Goal: Communication & Community: Answer question/provide support

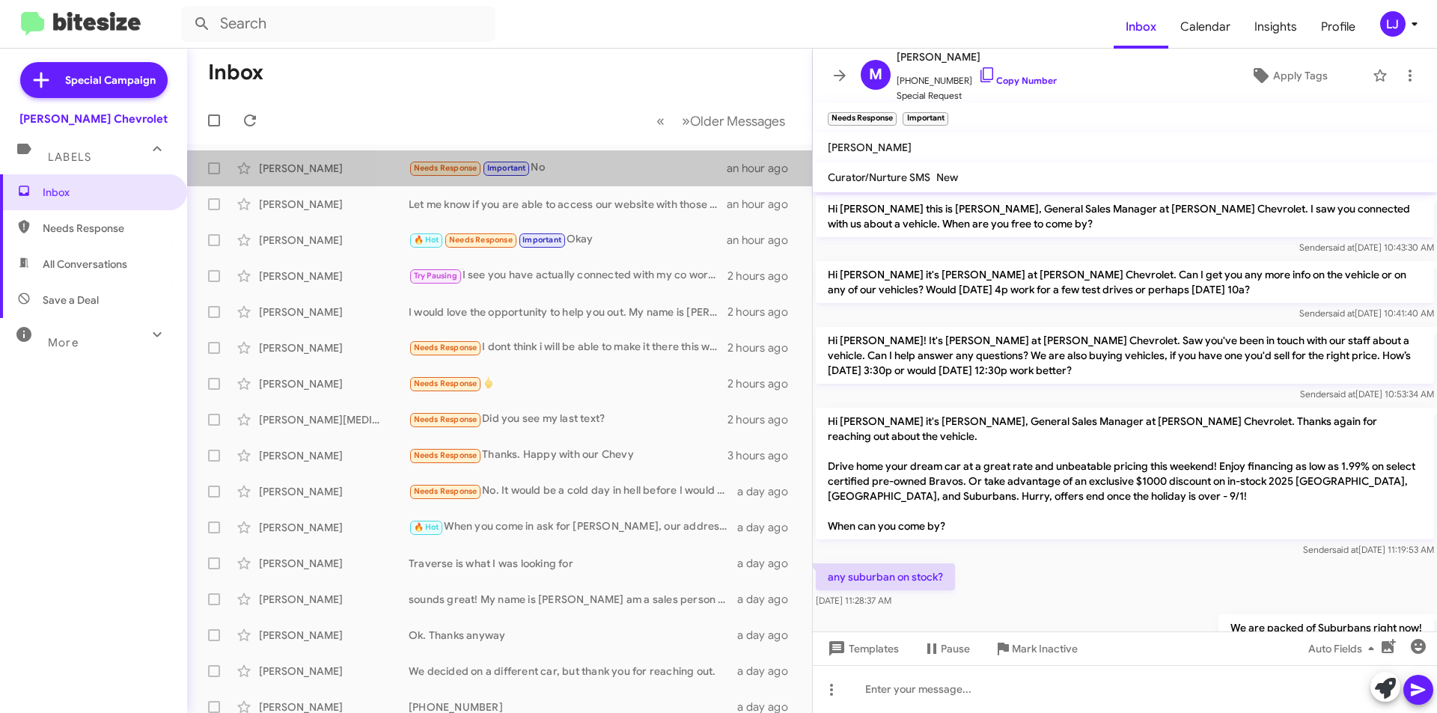
click at [619, 150] on span "[PERSON_NAME] Needs Response Important No an hour ago" at bounding box center [499, 168] width 625 height 36
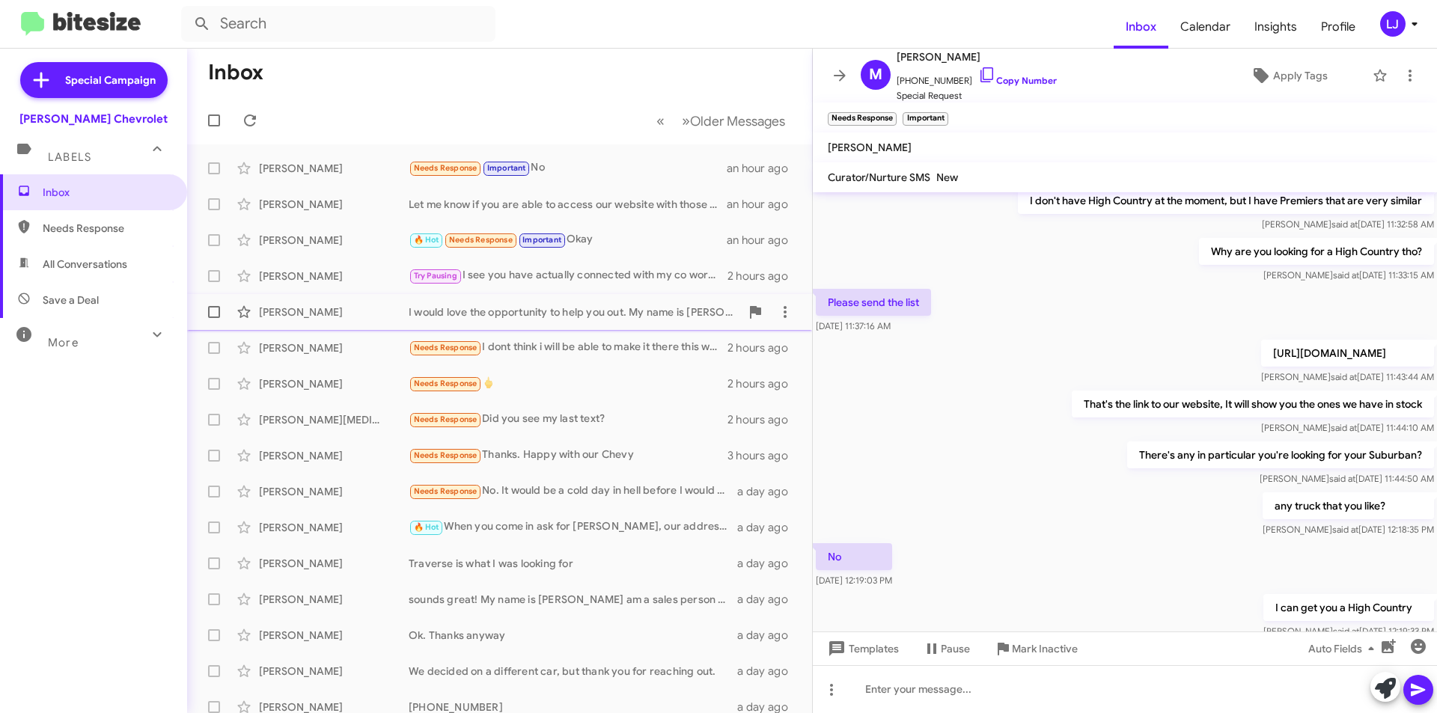
scroll to position [709, 0]
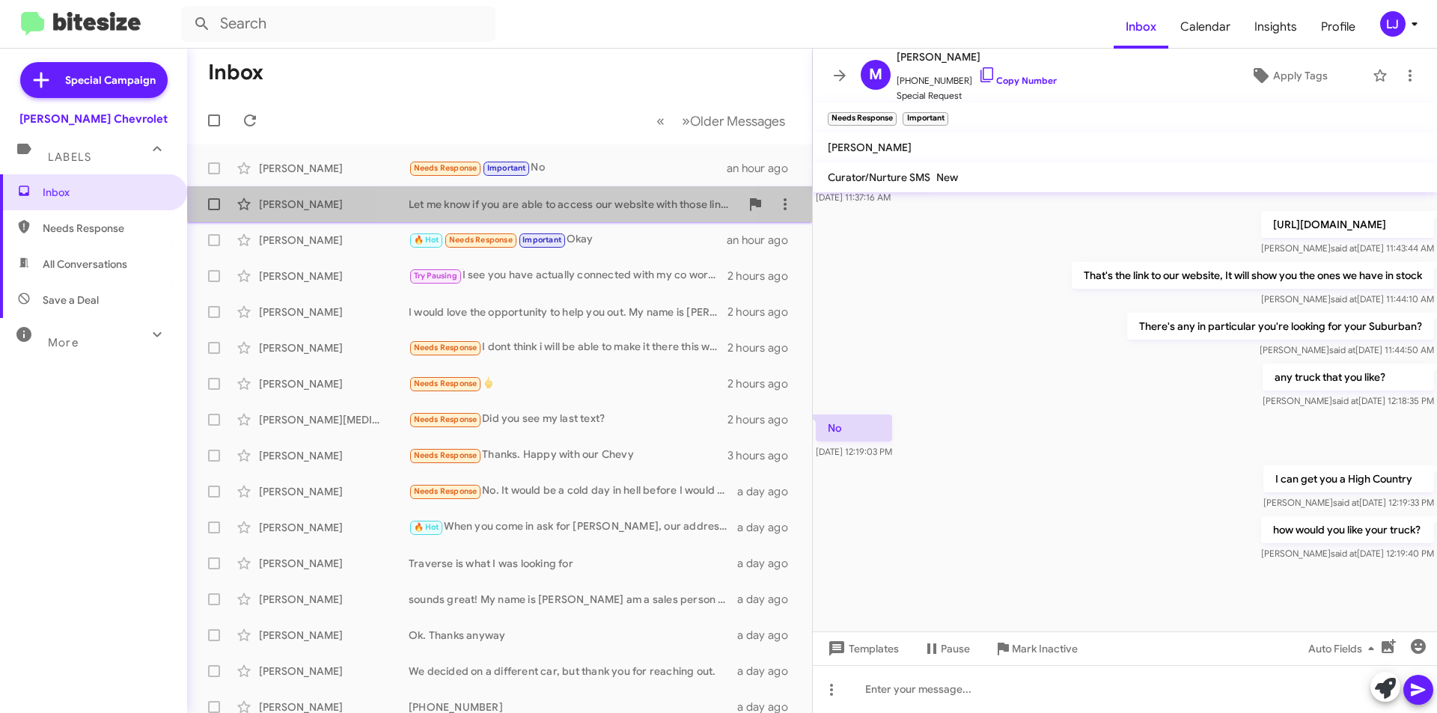
click at [551, 186] on span "[PERSON_NAME] Let me know if you are able to access our website with those link…" at bounding box center [499, 204] width 625 height 36
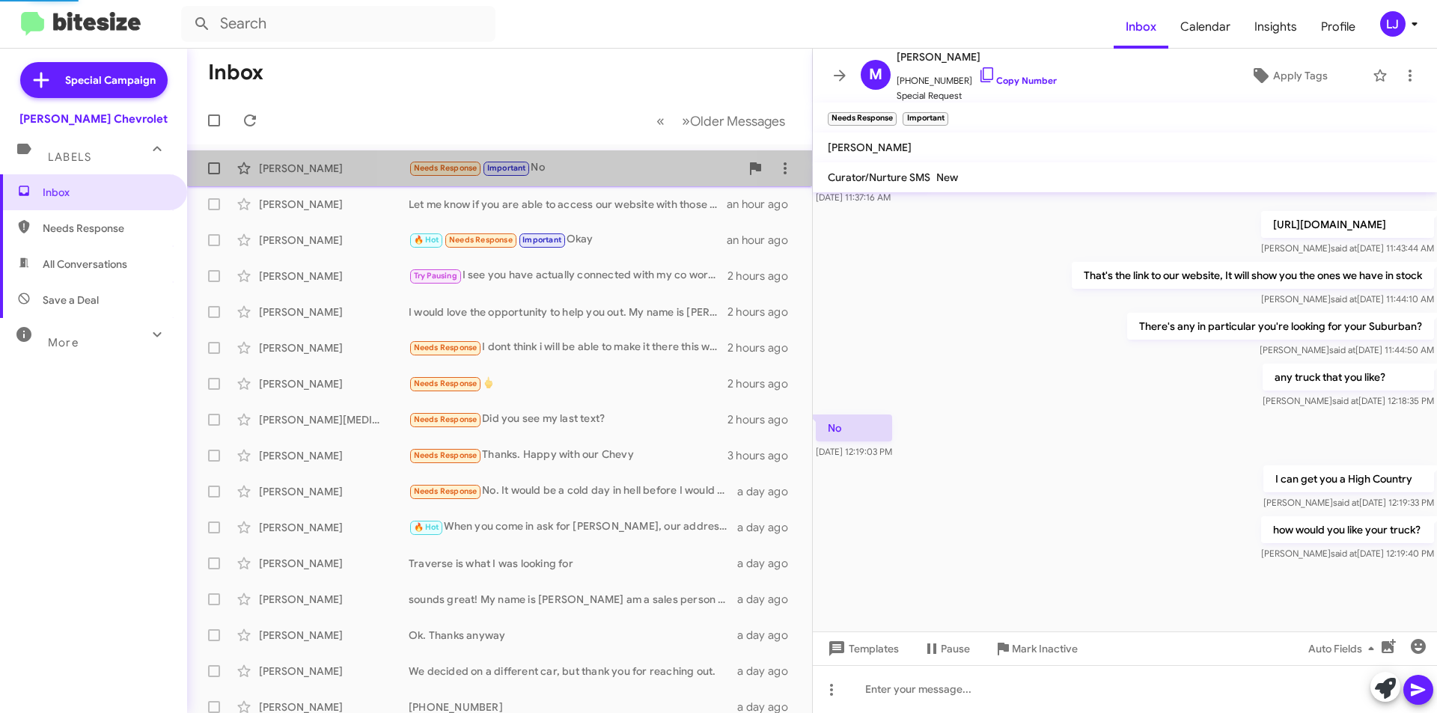
click at [558, 165] on div "Needs Response Important No" at bounding box center [575, 167] width 332 height 17
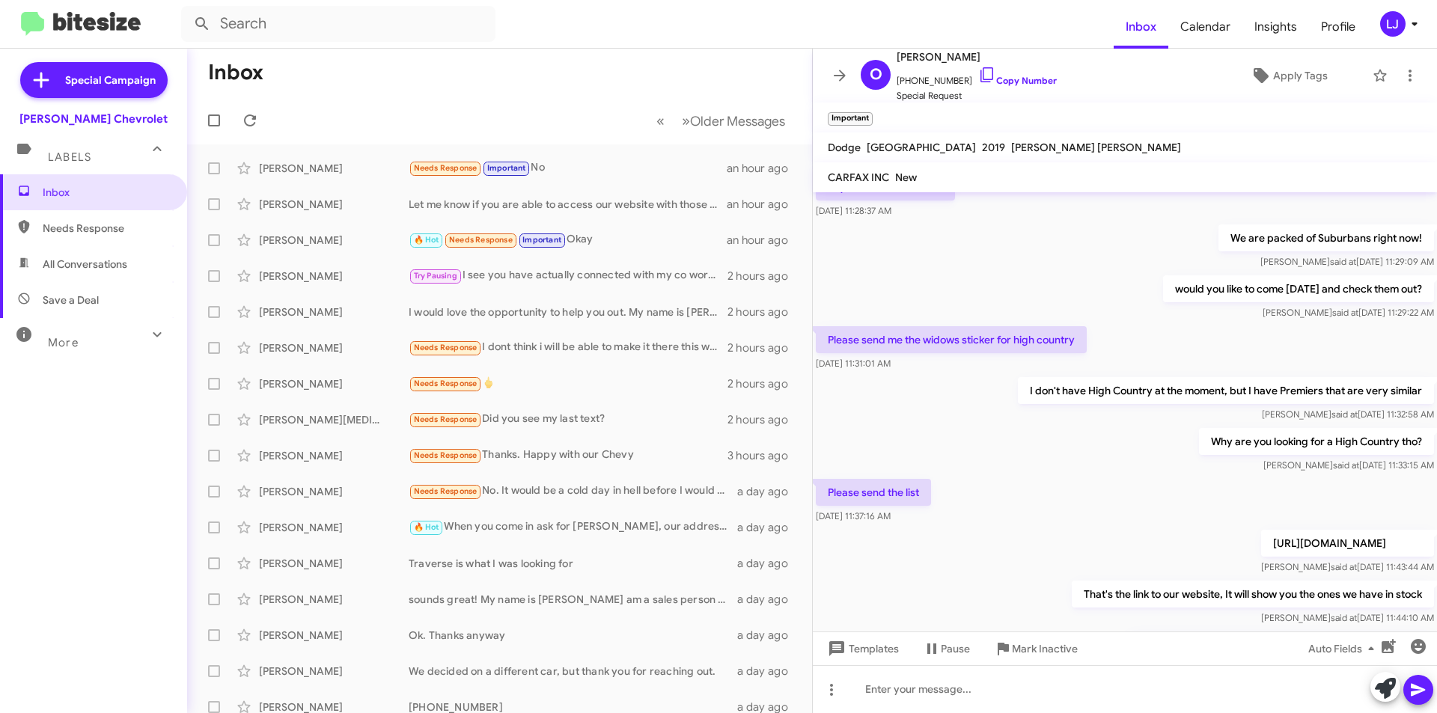
scroll to position [260, 0]
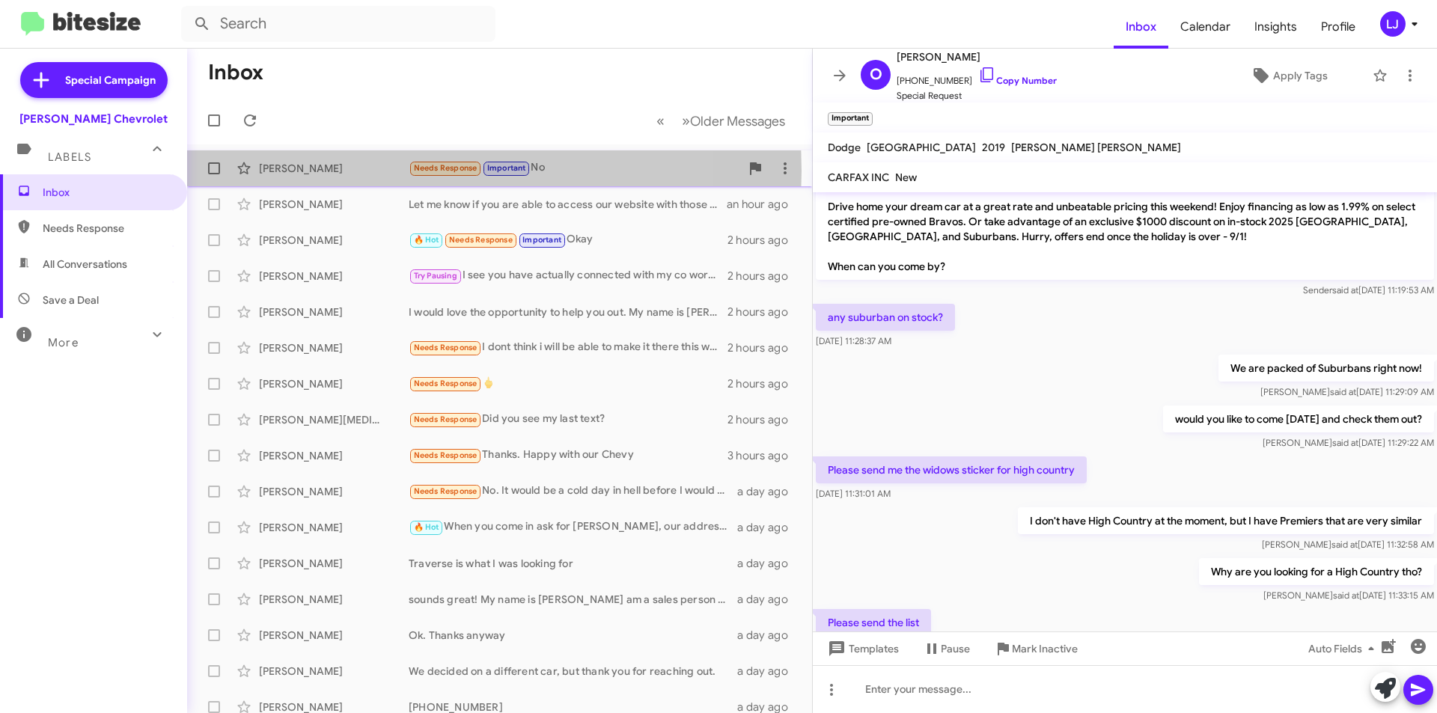
click at [377, 171] on div "[PERSON_NAME]" at bounding box center [334, 168] width 150 height 15
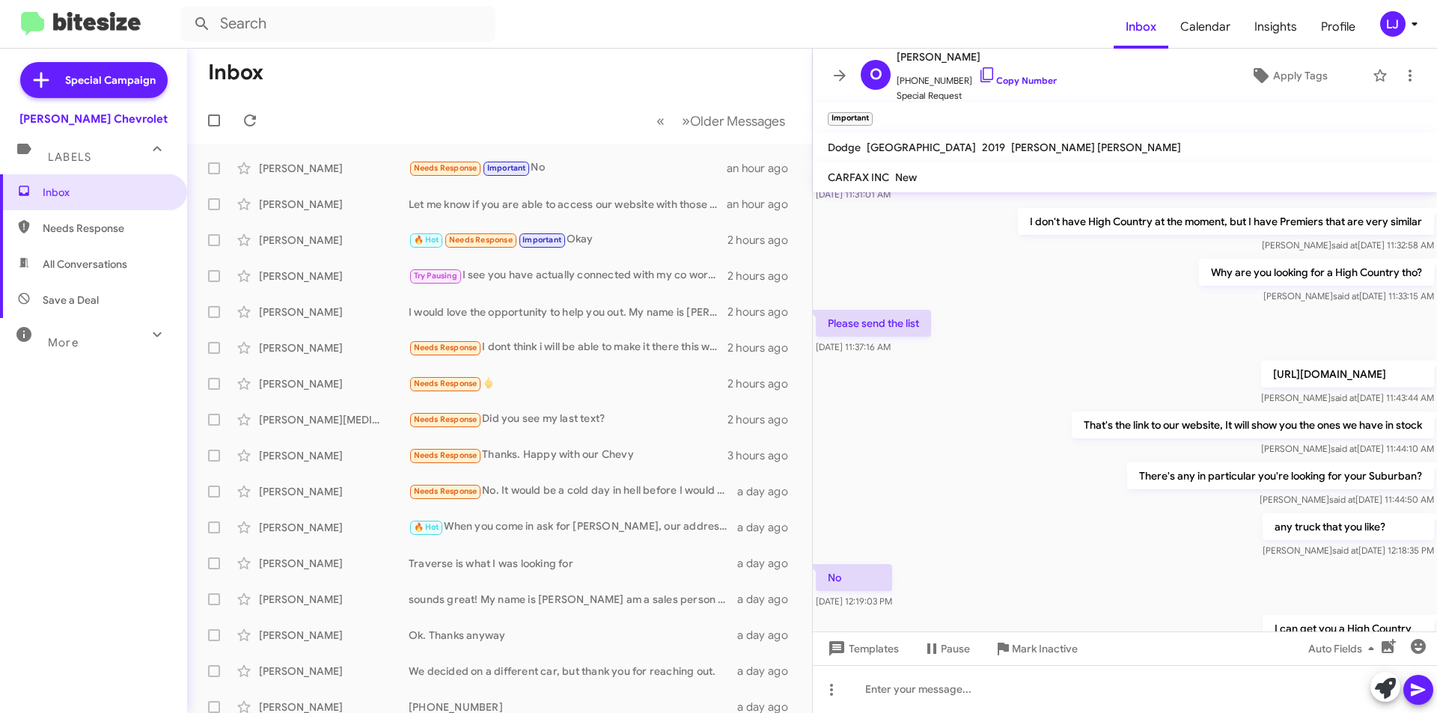
scroll to position [709, 0]
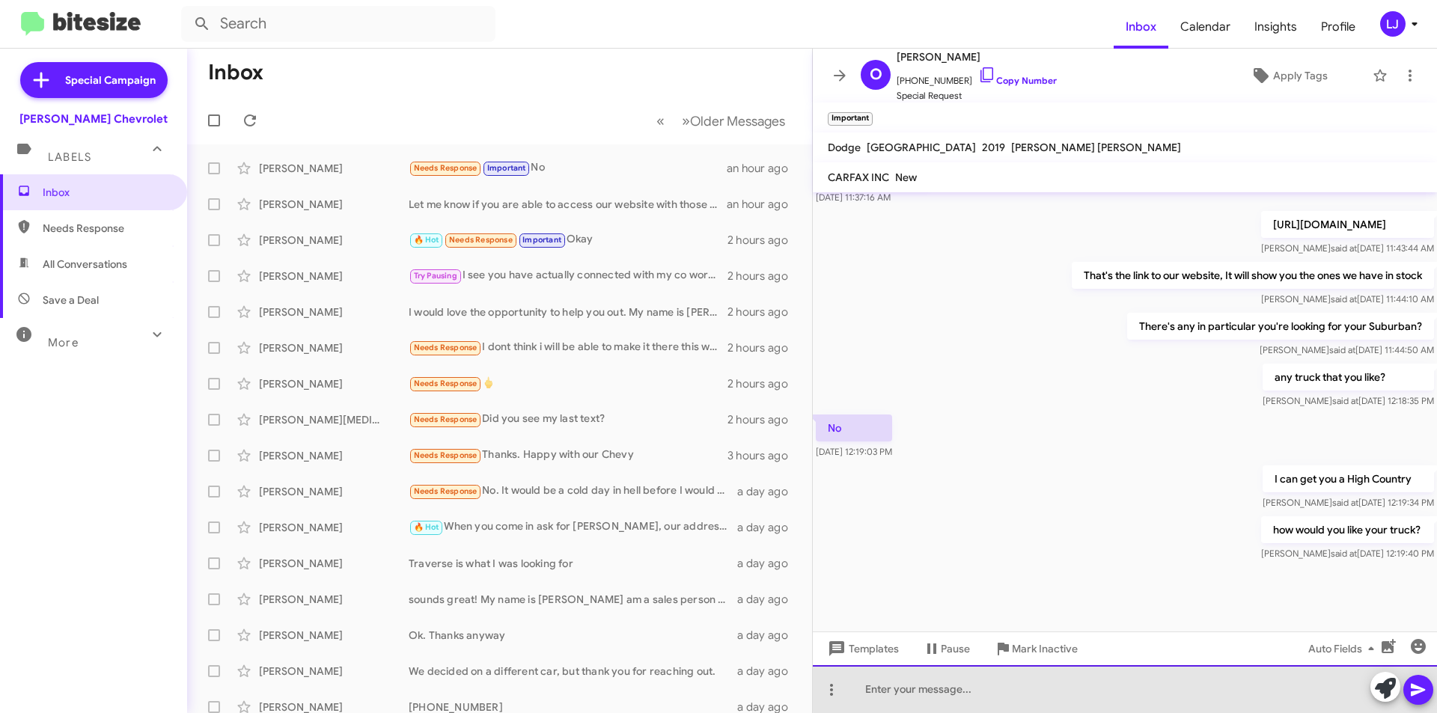
click at [1164, 689] on div at bounding box center [1125, 689] width 624 height 48
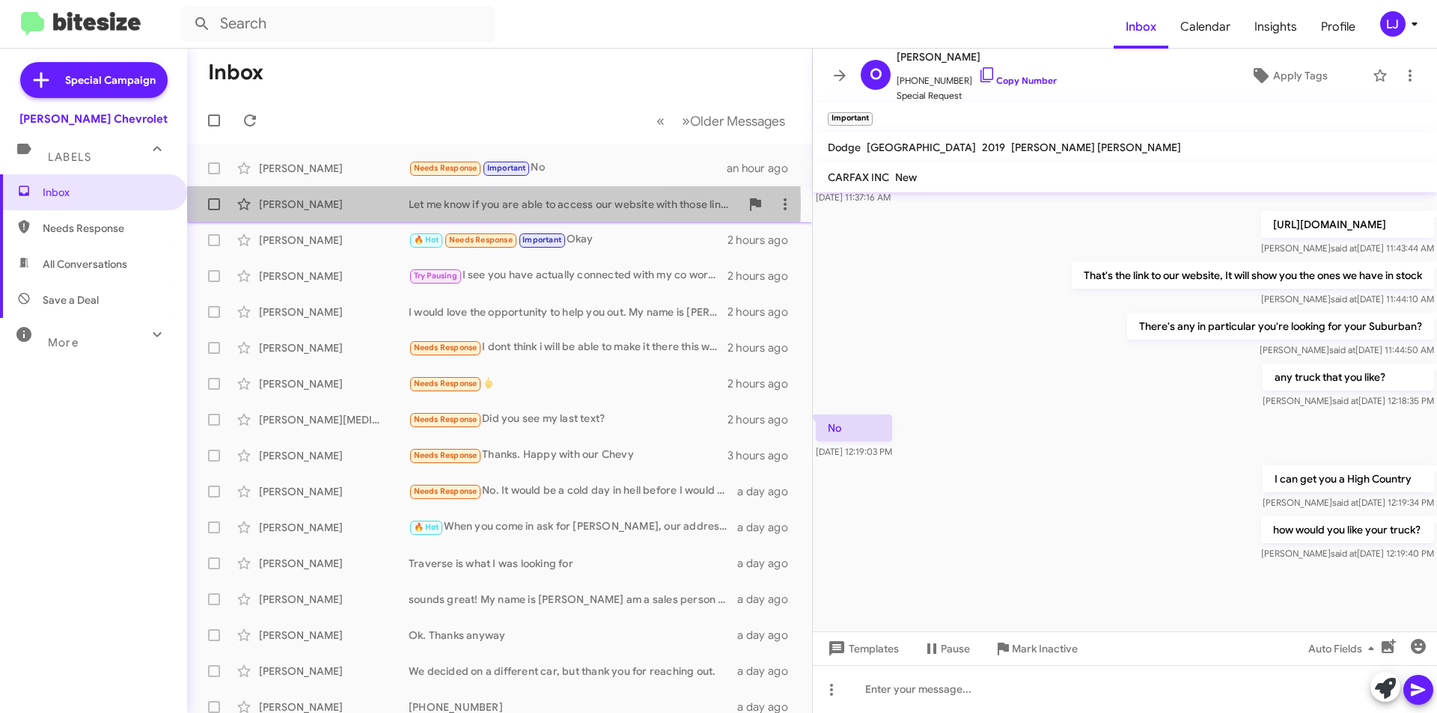
click at [352, 204] on div "[PERSON_NAME]" at bounding box center [334, 204] width 150 height 15
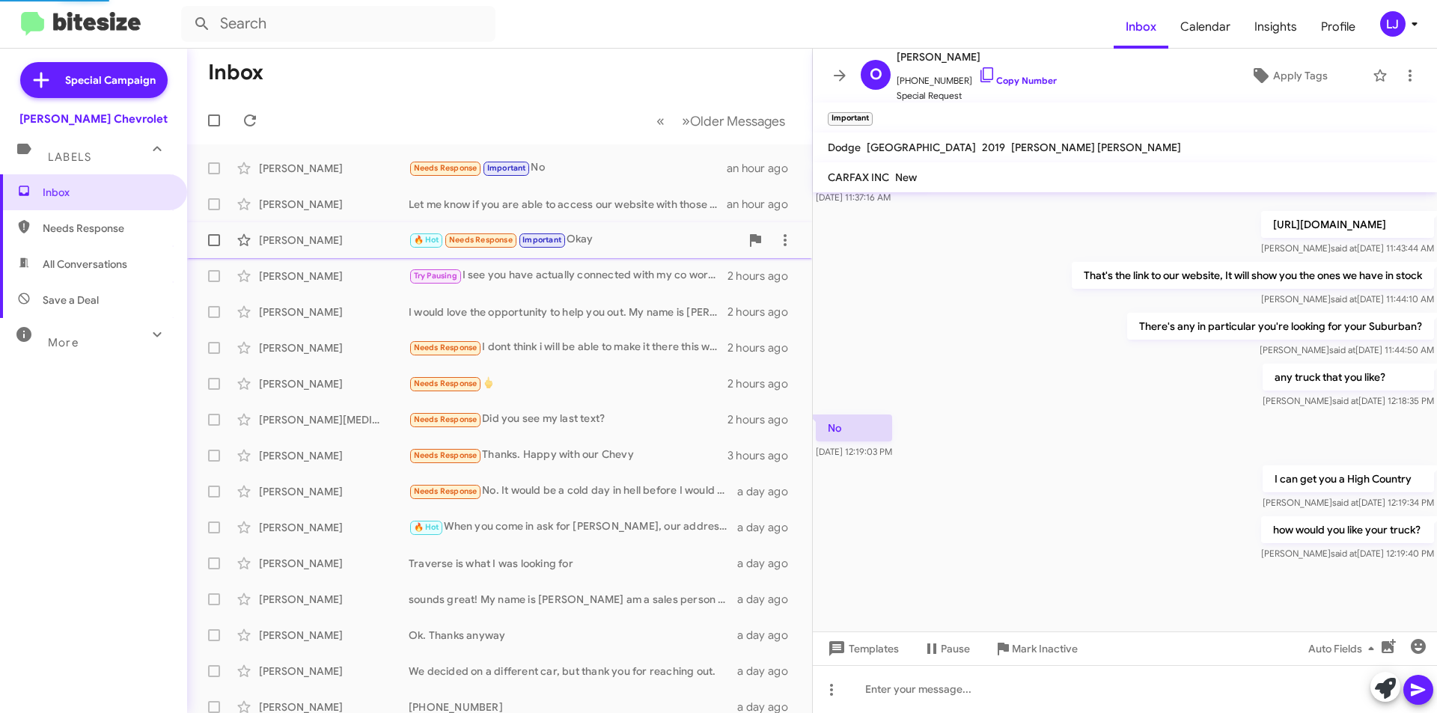
click at [327, 252] on div "[PERSON_NAME] 🔥 Hot Needs Response Important Okay 2 hours ago" at bounding box center [499, 240] width 601 height 30
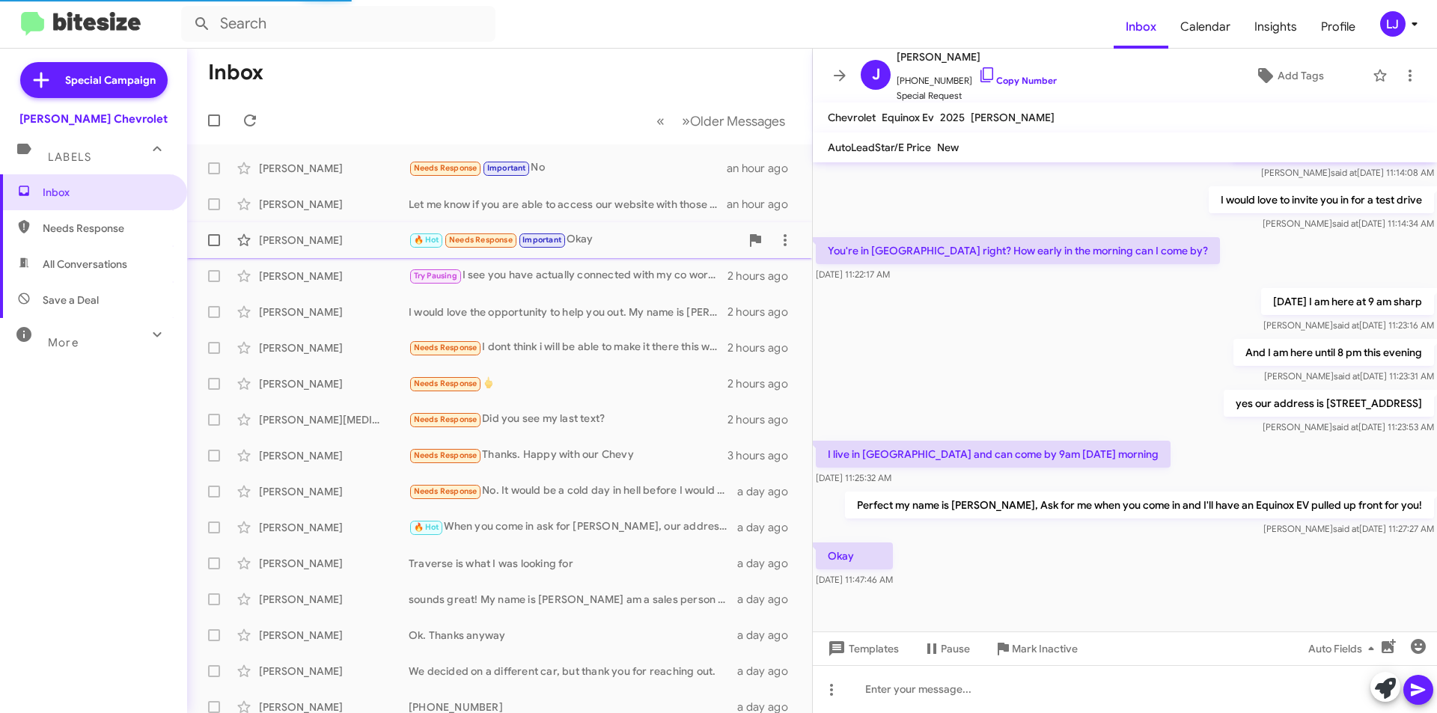
scroll to position [266, 0]
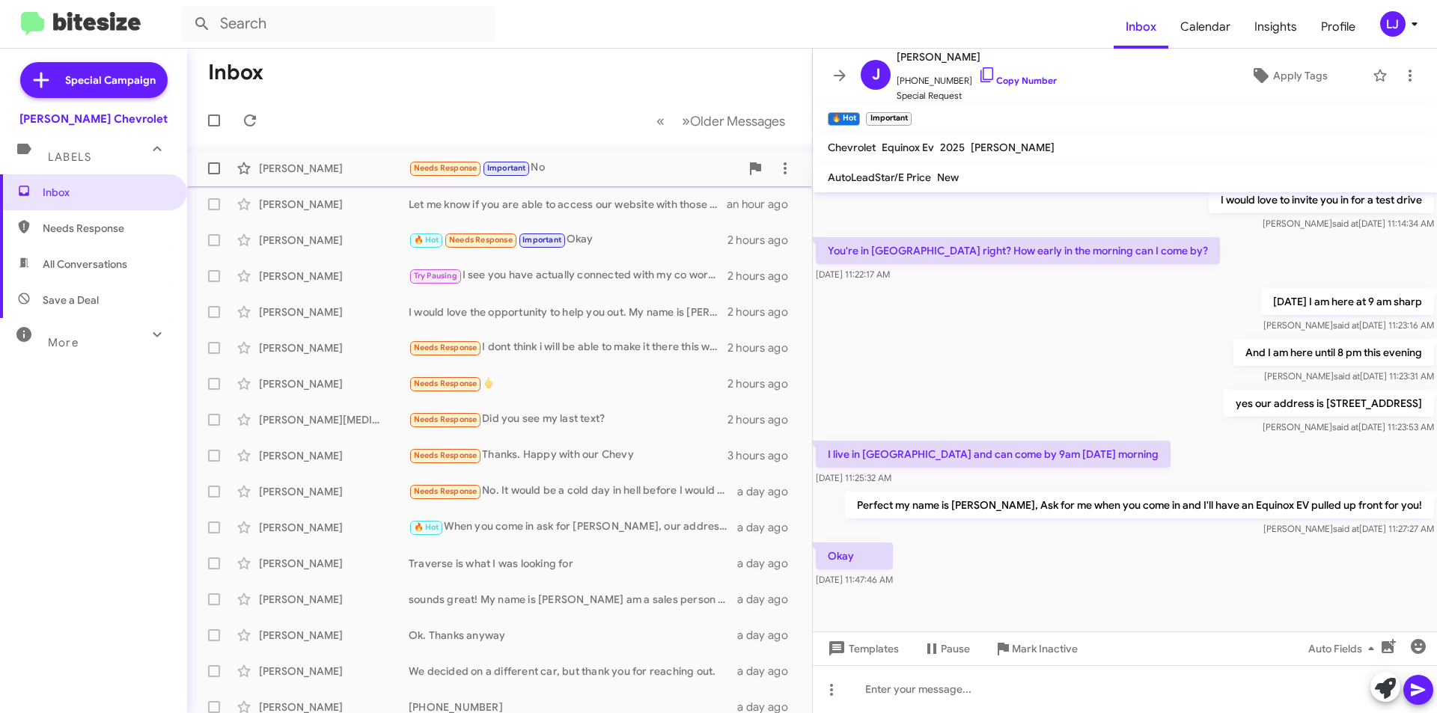
click at [329, 180] on div "[PERSON_NAME] Needs Response Important No an hour ago" at bounding box center [499, 168] width 601 height 30
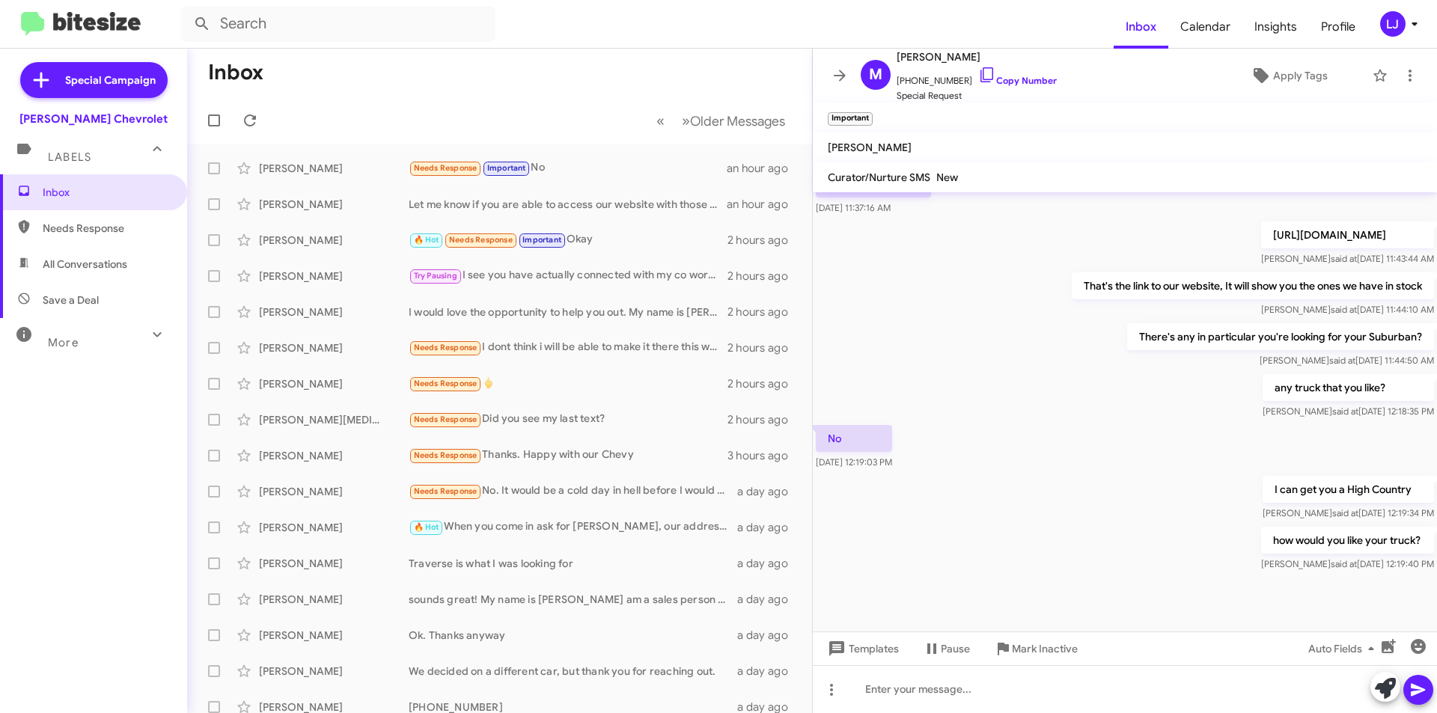
scroll to position [709, 0]
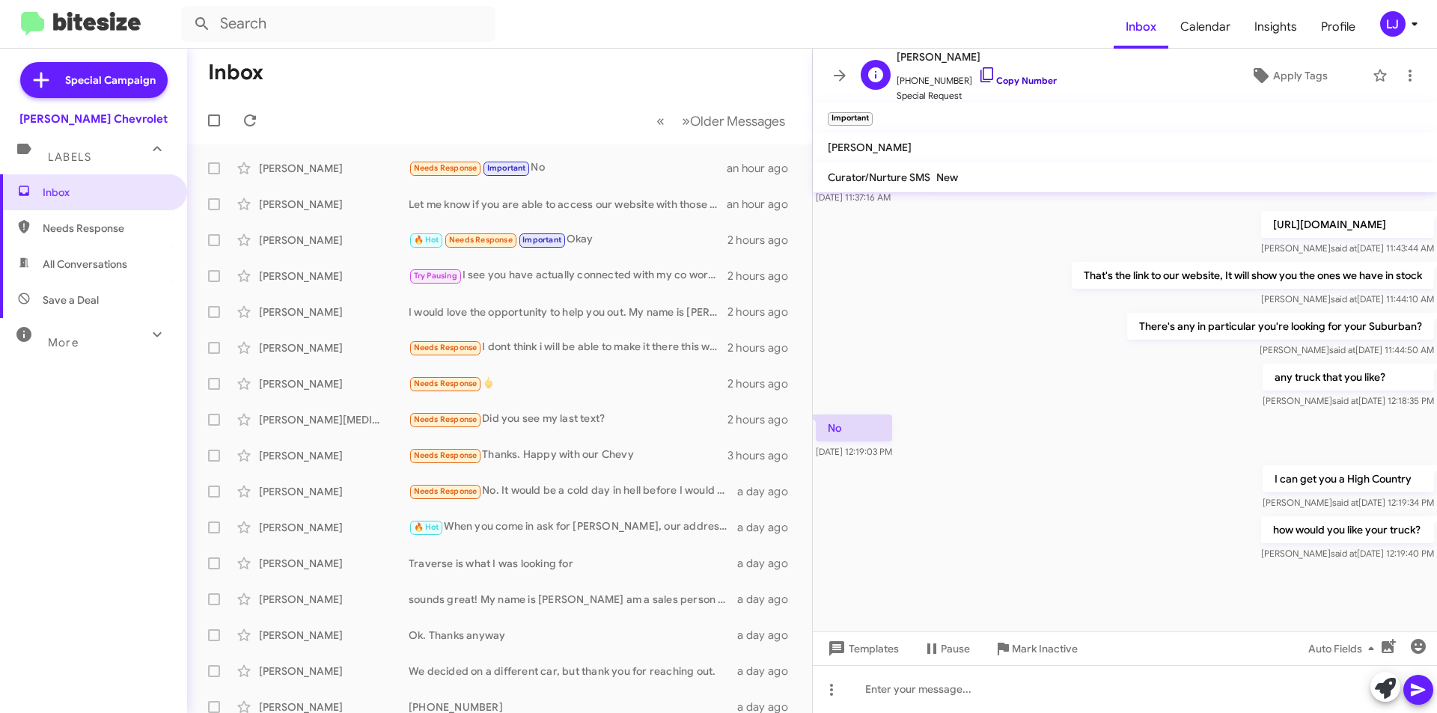
click at [978, 77] on icon at bounding box center [987, 75] width 18 height 18
click at [579, 170] on div "Needs Response Important No" at bounding box center [575, 167] width 332 height 17
